Goal: Task Accomplishment & Management: Use online tool/utility

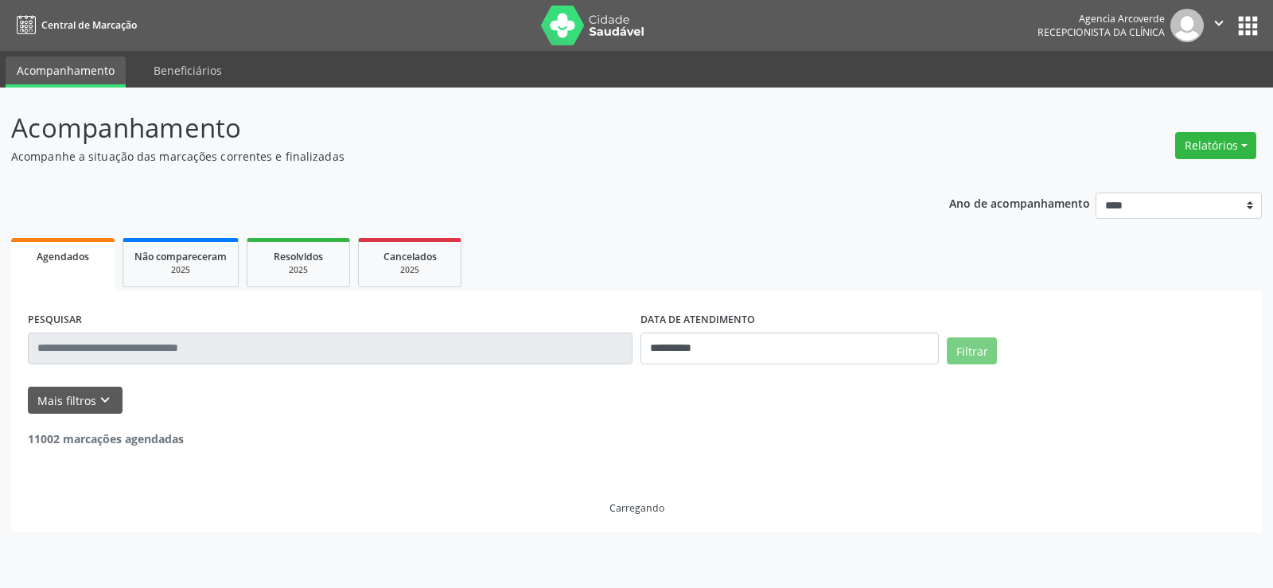
click at [1217, 145] on button "Relatórios" at bounding box center [1215, 145] width 81 height 27
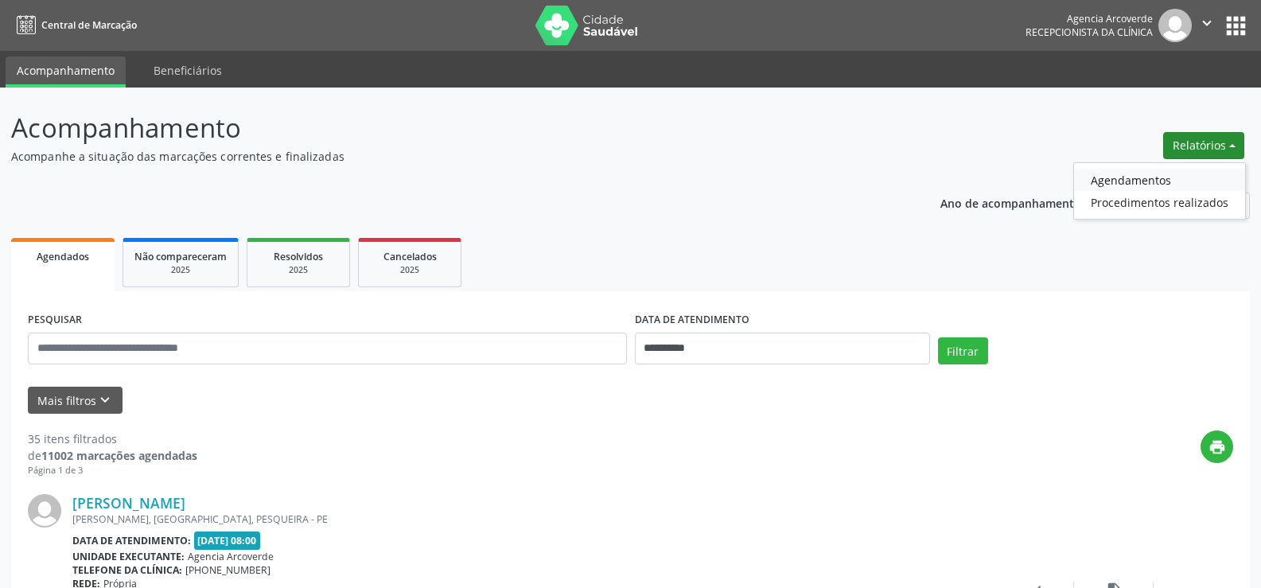
click at [1120, 175] on link "Agendamentos" at bounding box center [1159, 180] width 171 height 22
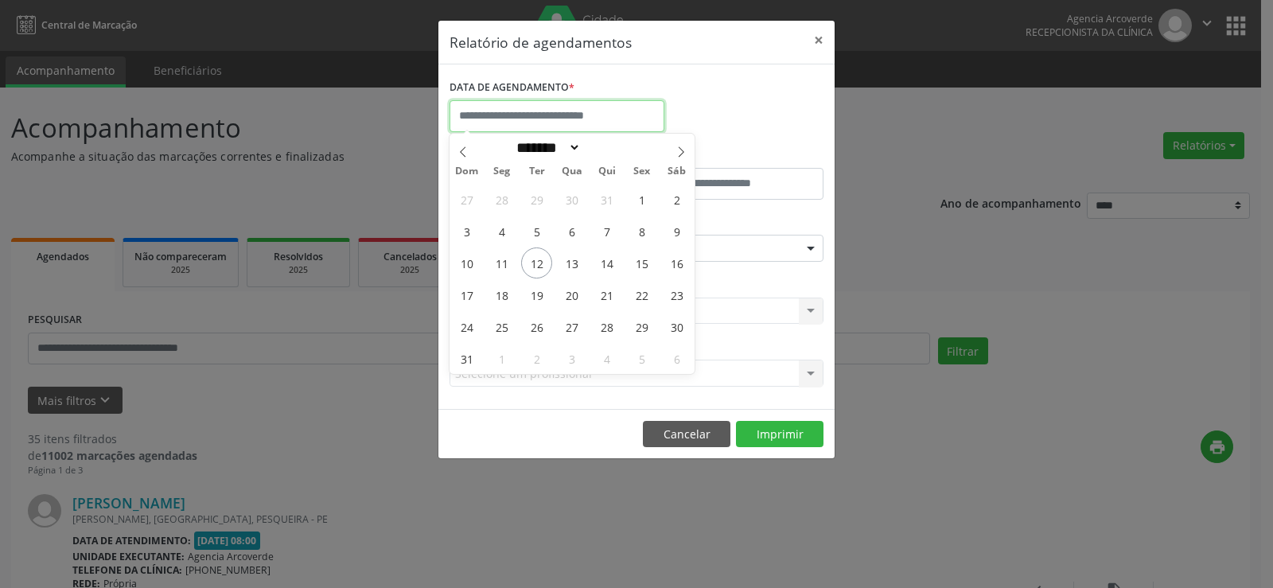
click at [517, 115] on input "text" at bounding box center [556, 116] width 215 height 32
click at [527, 260] on span "12" at bounding box center [536, 262] width 31 height 31
type input "**********"
click at [527, 260] on span "12" at bounding box center [536, 262] width 31 height 31
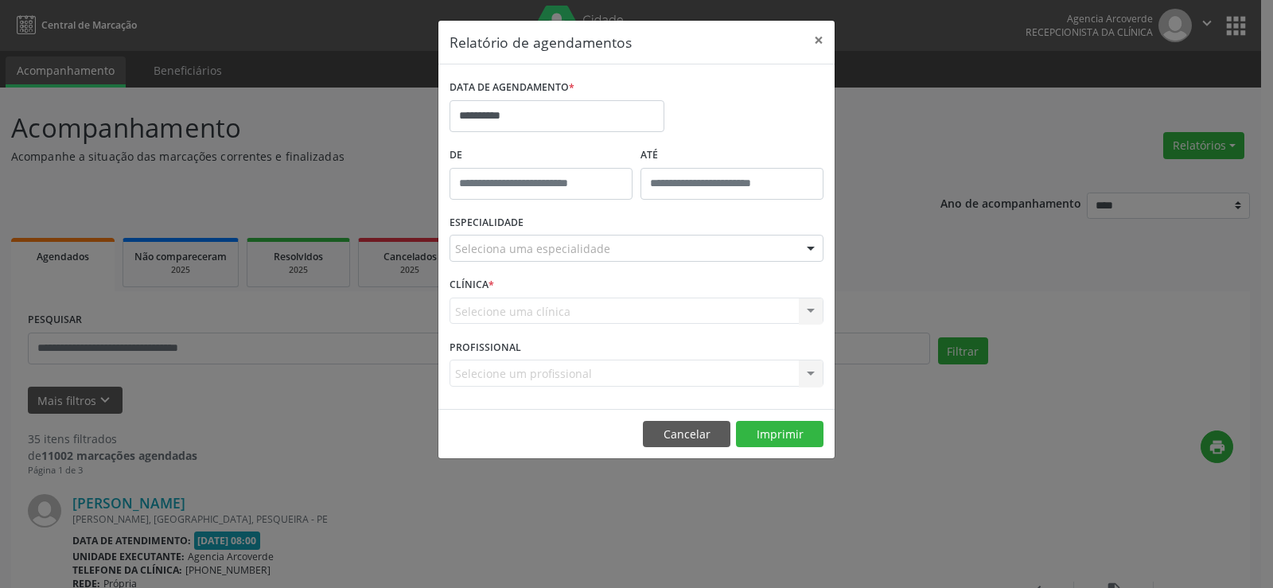
click at [694, 247] on div "Seleciona uma especialidade" at bounding box center [636, 248] width 374 height 27
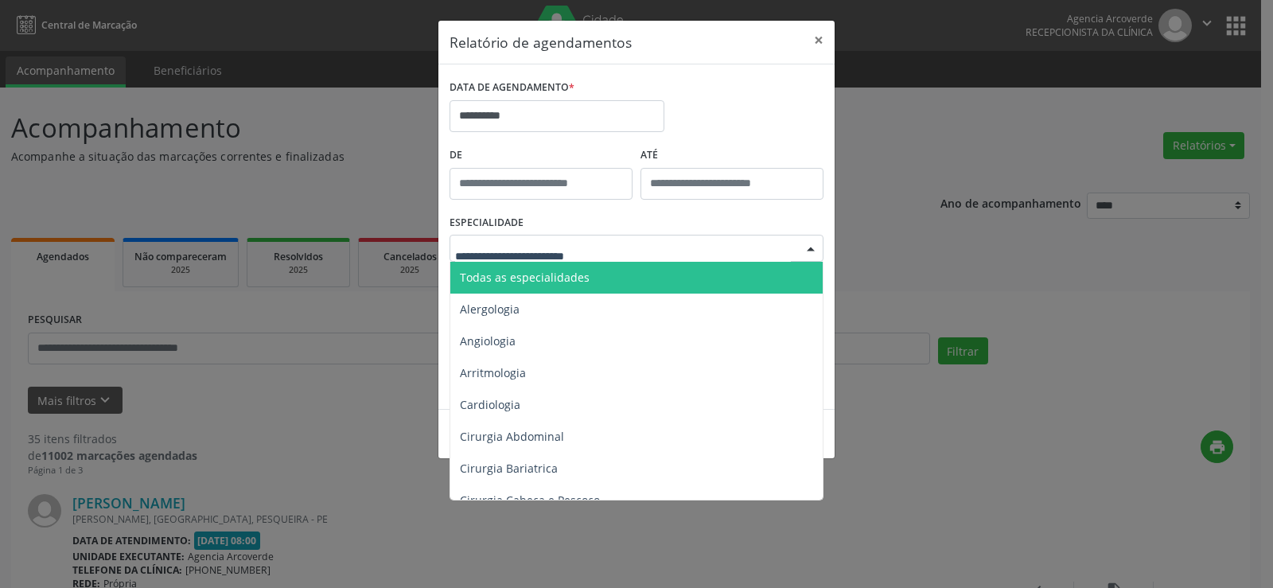
click at [667, 280] on span "Todas as especialidades" at bounding box center [637, 278] width 375 height 32
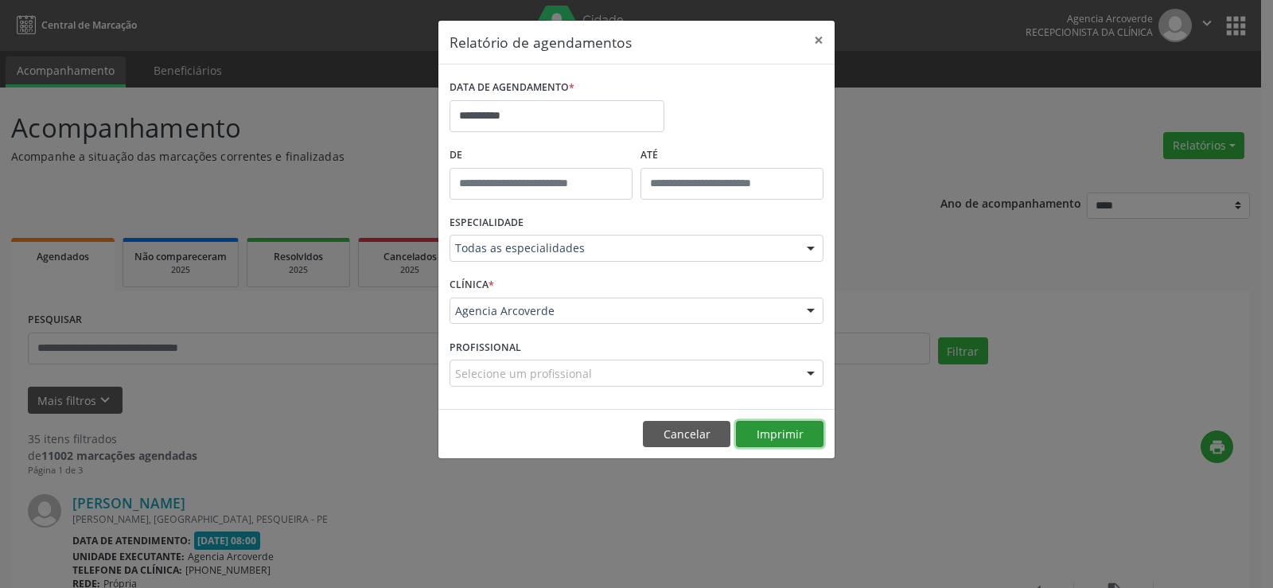
click at [786, 435] on button "Imprimir" at bounding box center [779, 434] width 87 height 27
